Goal: Information Seeking & Learning: Learn about a topic

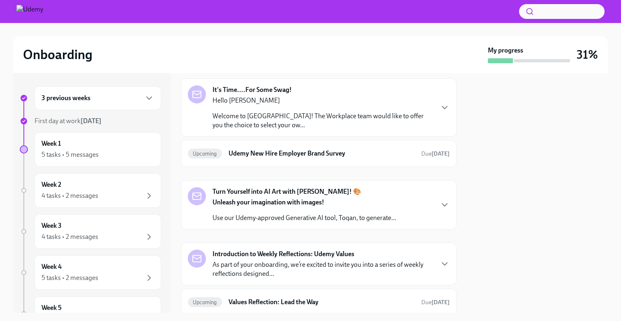
scroll to position [233, 0]
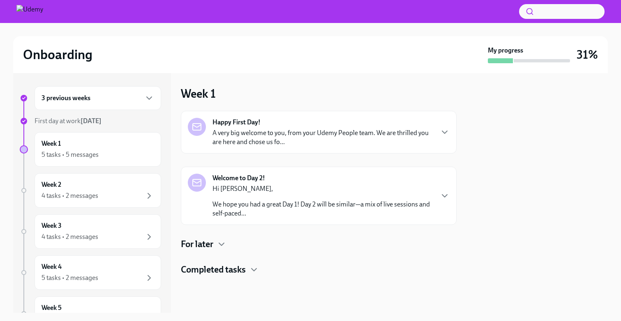
click at [239, 273] on h4 "Completed tasks" at bounding box center [213, 270] width 65 height 12
click at [239, 272] on h4 "Completed tasks" at bounding box center [213, 270] width 65 height 12
click at [213, 256] on div "Happy First Day! A very big welcome to you, from your Udemy People team. We are…" at bounding box center [319, 193] width 276 height 165
click at [212, 248] on h4 "For later" at bounding box center [197, 244] width 32 height 12
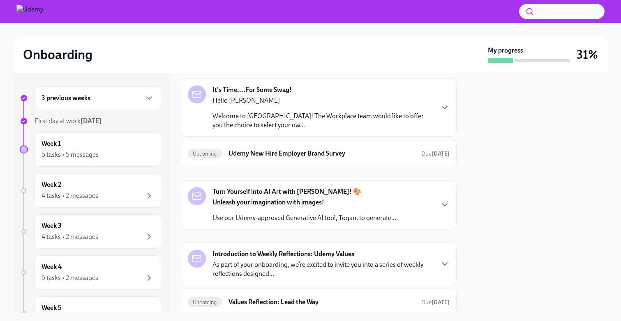
scroll to position [233, 0]
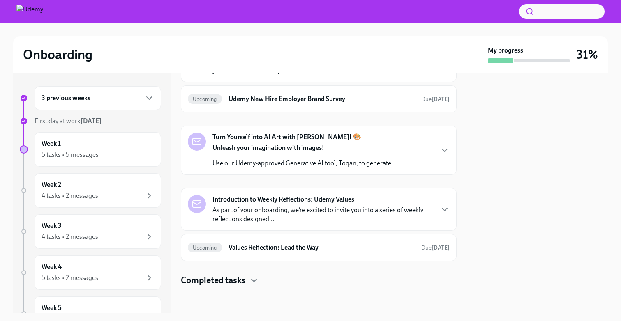
click at [292, 200] on strong "Introduction to Weekly Reflections: Udemy Values" at bounding box center [283, 199] width 142 height 9
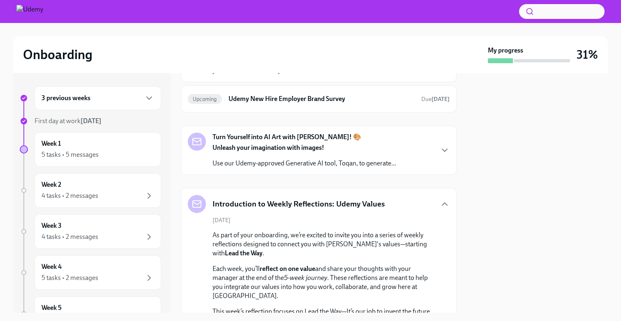
click at [292, 200] on h5 "Introduction to Weekly Reflections: Udemy Values" at bounding box center [298, 204] width 172 height 11
click at [439, 201] on icon "button" at bounding box center [444, 204] width 10 height 10
